Goal: Find specific page/section: Find specific page/section

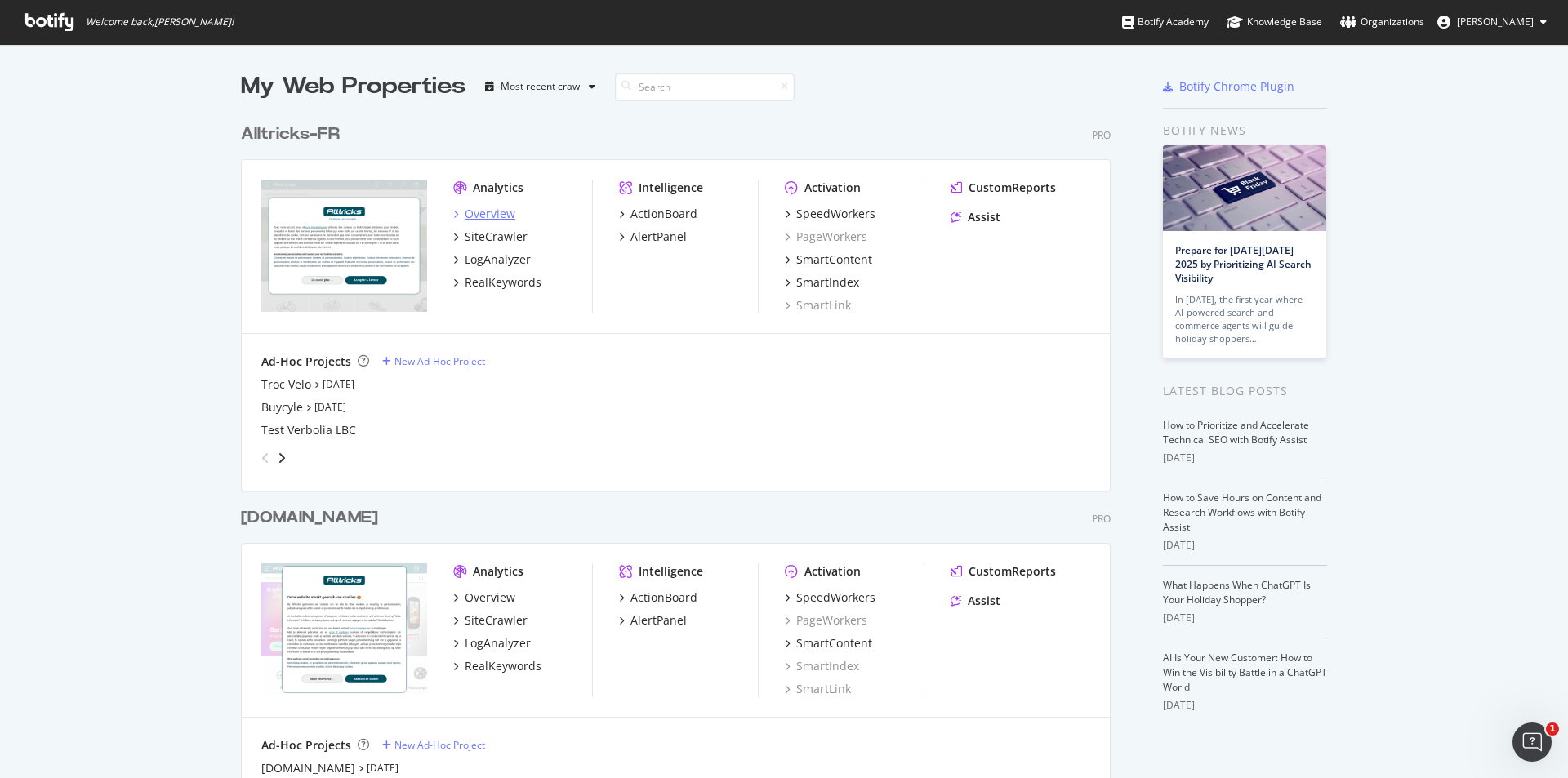
click at [489, 207] on div "Overview" at bounding box center [490, 213] width 51 height 17
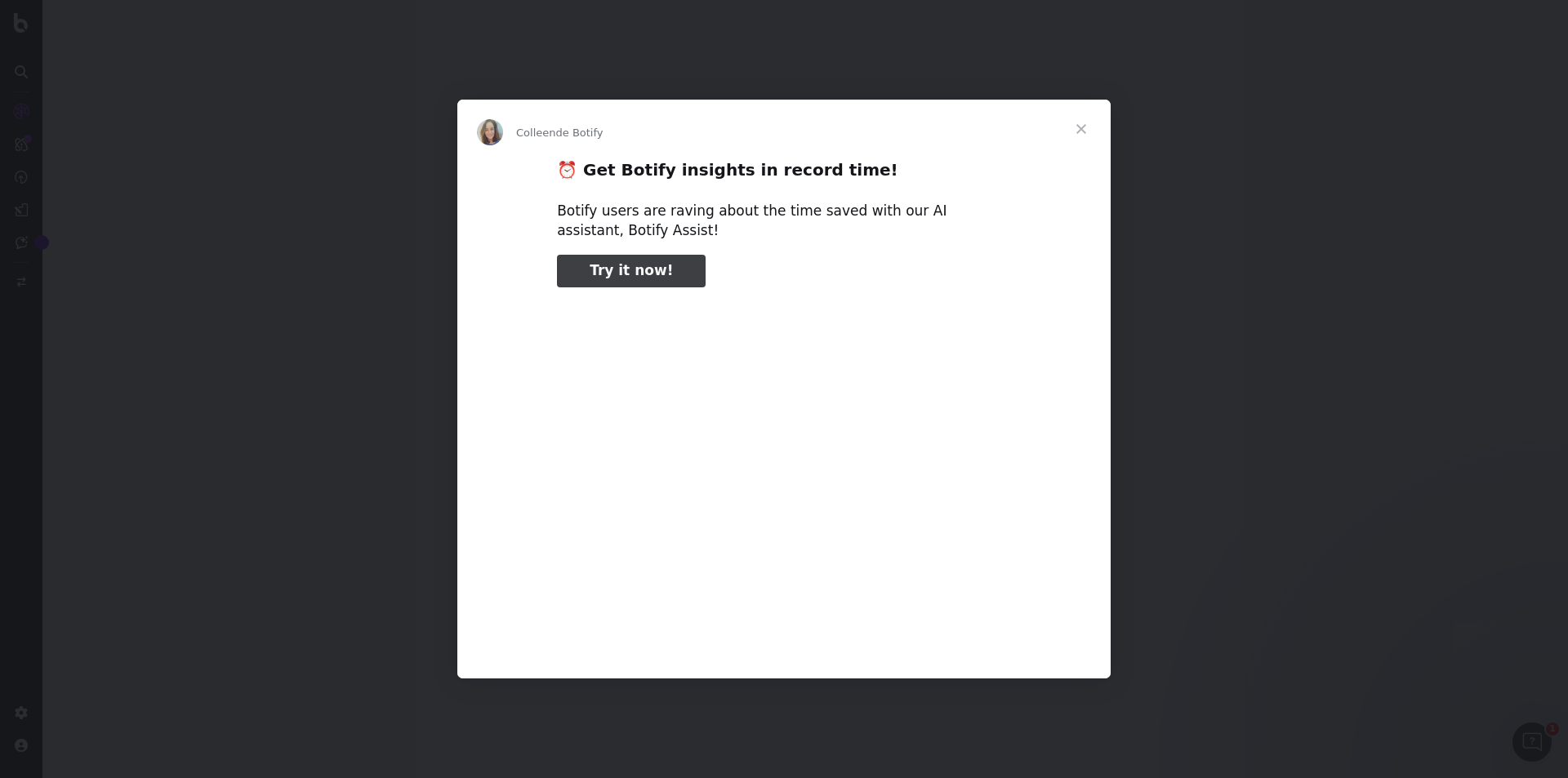
type input "87975"
click at [1084, 126] on span "Fermer" at bounding box center [1081, 129] width 59 height 59
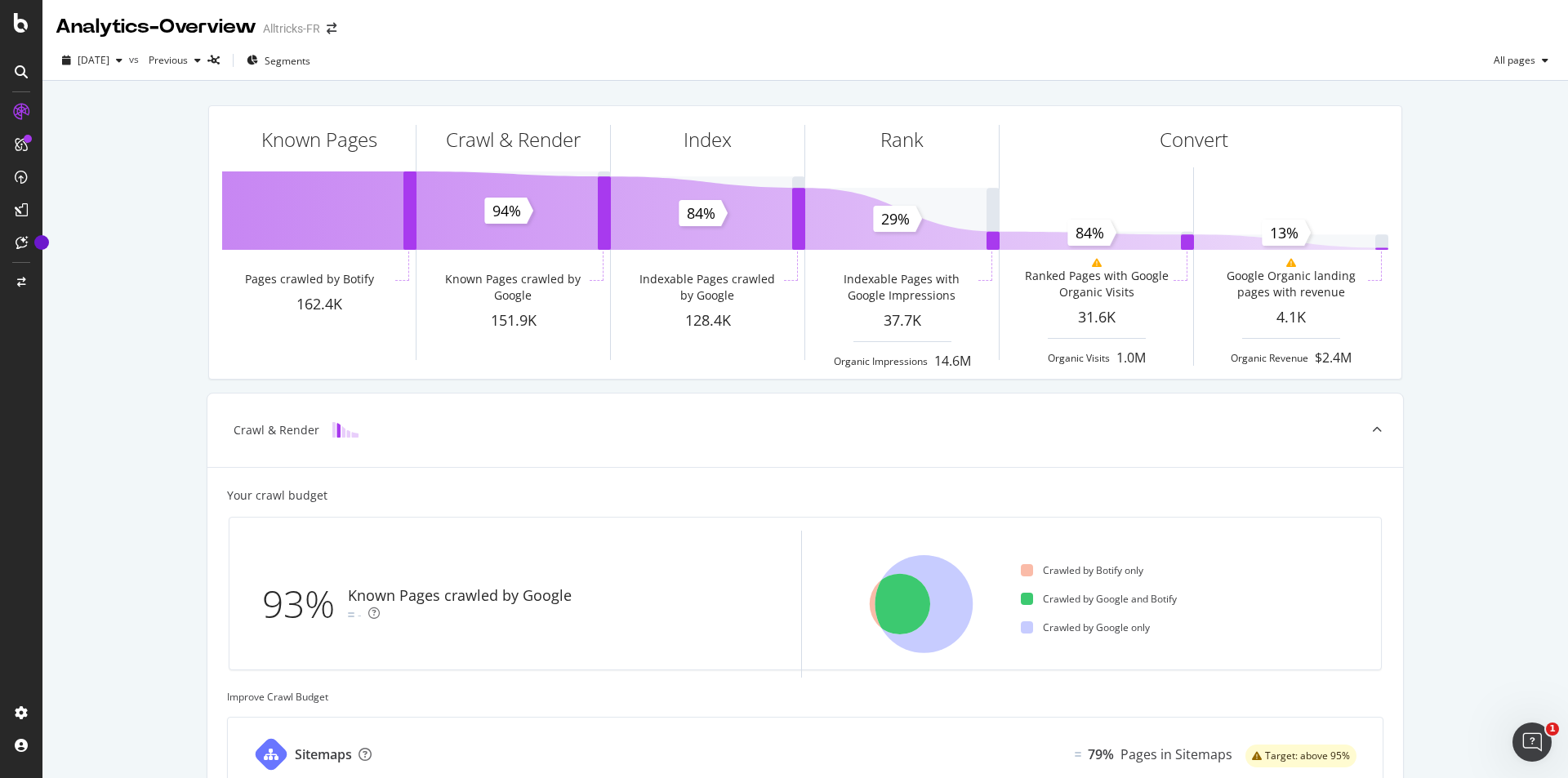
click at [27, 142] on div at bounding box center [27, 138] width 8 height 8
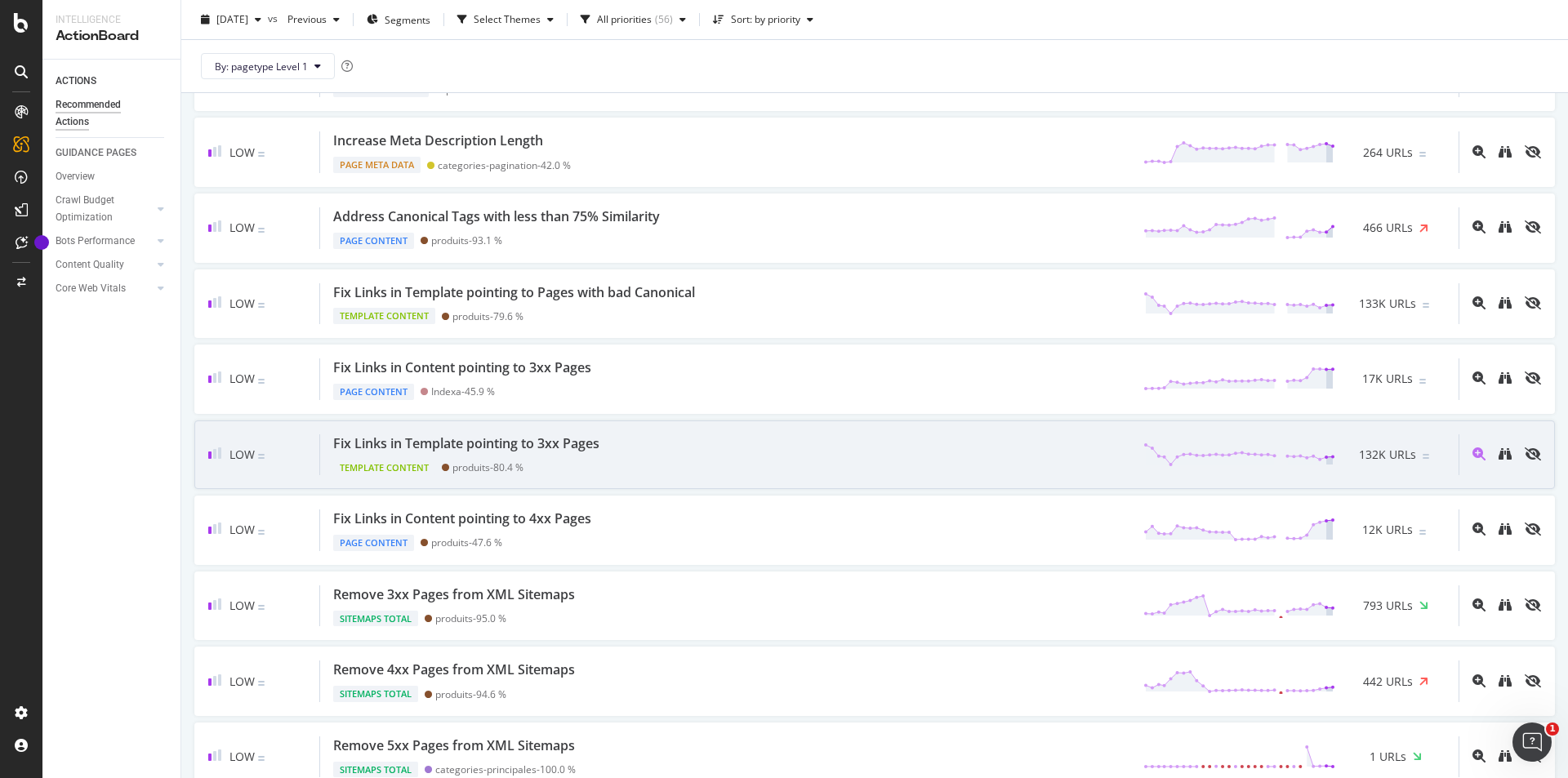
scroll to position [1307, 0]
